Goal: Task Accomplishment & Management: Complete application form

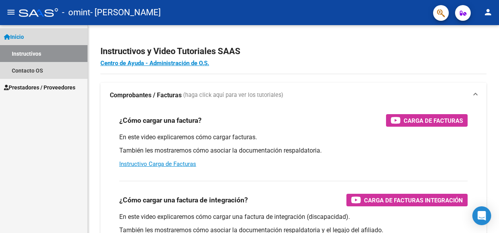
click at [29, 37] on link "Inicio" at bounding box center [43, 36] width 87 height 17
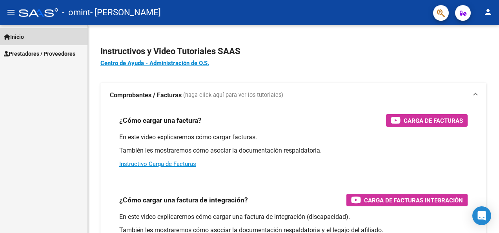
click at [29, 37] on link "Inicio" at bounding box center [43, 36] width 87 height 17
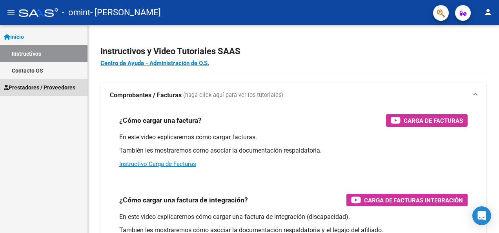
click at [30, 91] on span "Prestadores / Proveedores" at bounding box center [39, 87] width 71 height 9
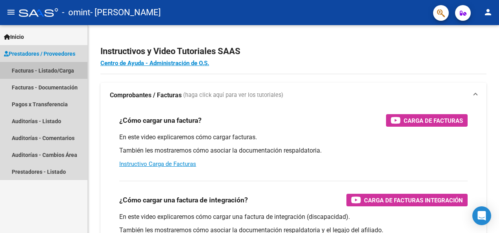
click at [43, 71] on link "Facturas - Listado/Carga" at bounding box center [43, 70] width 87 height 17
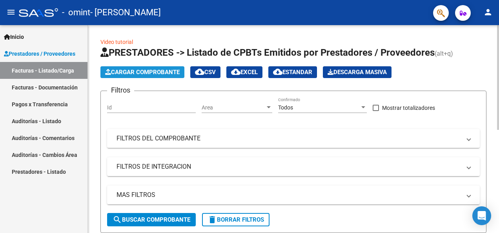
click at [131, 71] on span "Cargar Comprobante" at bounding box center [142, 72] width 75 height 7
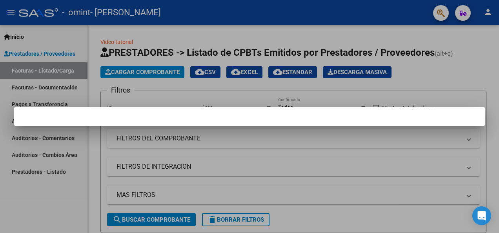
click at [318, 160] on div at bounding box center [249, 116] width 499 height 233
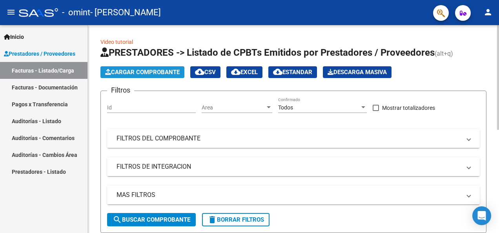
click at [163, 72] on span "Cargar Comprobante" at bounding box center [142, 72] width 75 height 7
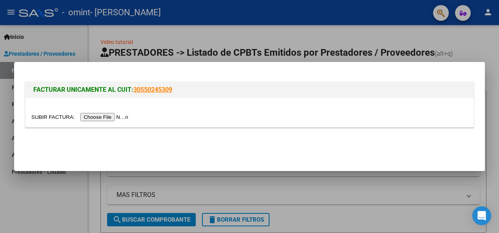
click at [101, 116] on input "file" at bounding box center [80, 117] width 99 height 8
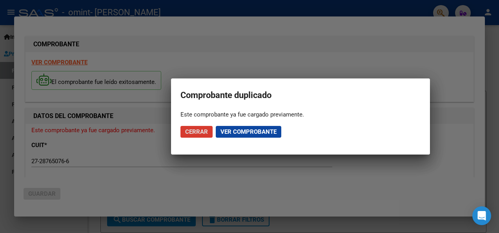
click at [234, 135] on span "Ver comprobante" at bounding box center [248, 131] width 56 height 7
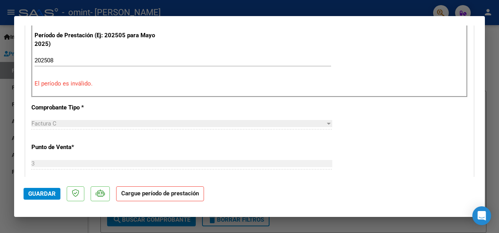
scroll to position [207, 0]
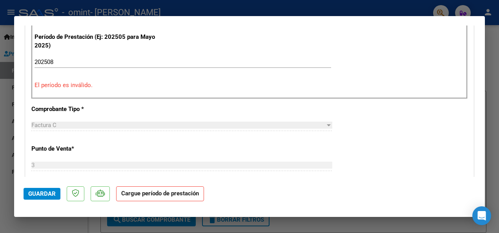
click at [85, 59] on input "202508" at bounding box center [183, 61] width 296 height 7
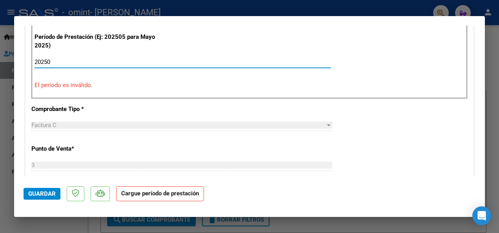
type input "202508"
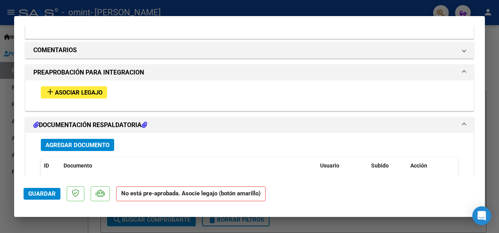
scroll to position [620, 0]
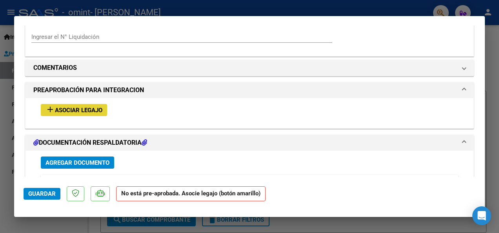
click at [74, 107] on span "Asociar Legajo" at bounding box center [78, 110] width 47 height 7
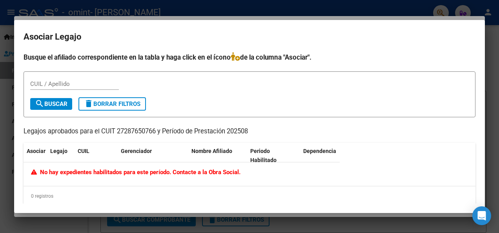
click at [395, 12] on div at bounding box center [249, 116] width 499 height 233
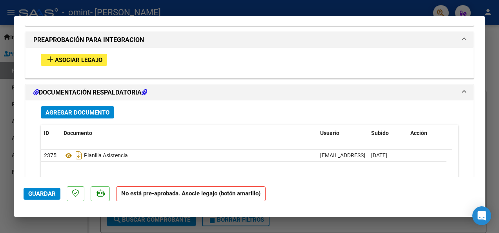
scroll to position [660, 0]
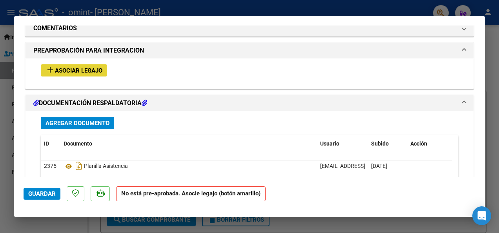
click at [79, 71] on span "Asociar Legajo" at bounding box center [78, 70] width 47 height 7
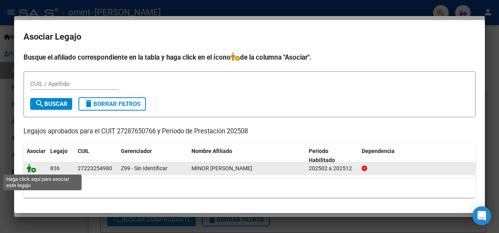
click at [32, 167] on icon at bounding box center [31, 168] width 9 height 9
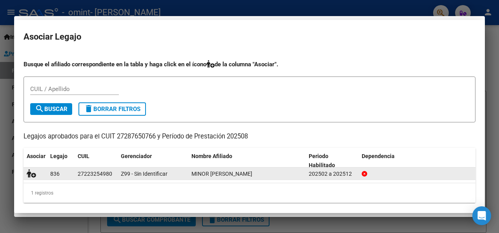
scroll to position [680, 0]
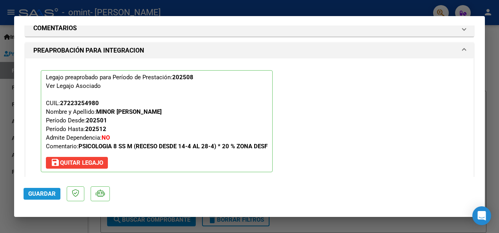
click at [38, 195] on span "Guardar" at bounding box center [41, 193] width 27 height 7
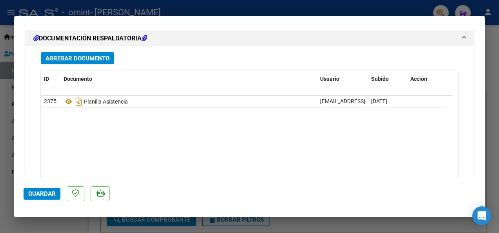
scroll to position [853, 0]
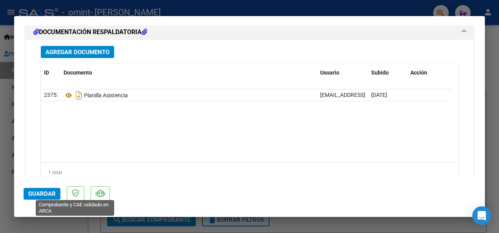
click at [76, 193] on icon at bounding box center [75, 193] width 7 height 8
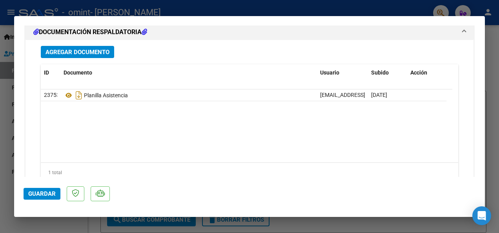
scroll to position [880, 0]
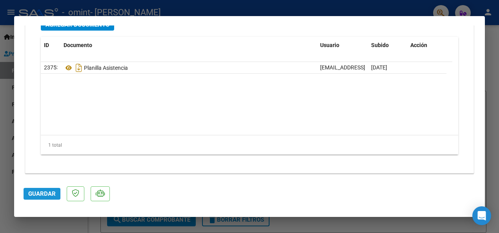
click at [35, 194] on span "Guardar" at bounding box center [41, 193] width 27 height 7
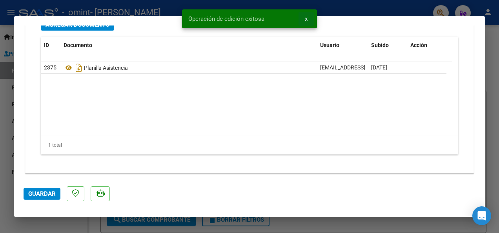
click at [307, 20] on button "x" at bounding box center [305, 19] width 15 height 14
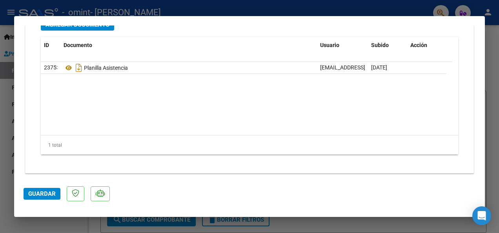
click at [367, 8] on div at bounding box center [249, 116] width 499 height 233
type input "$ 0,00"
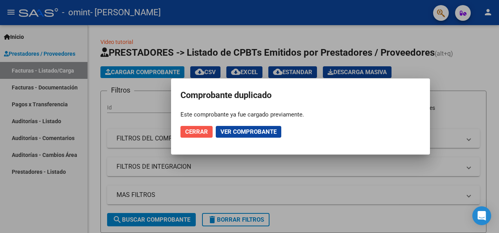
click at [191, 129] on span "Cerrar" at bounding box center [196, 131] width 23 height 7
